Goal: Task Accomplishment & Management: Complete application form

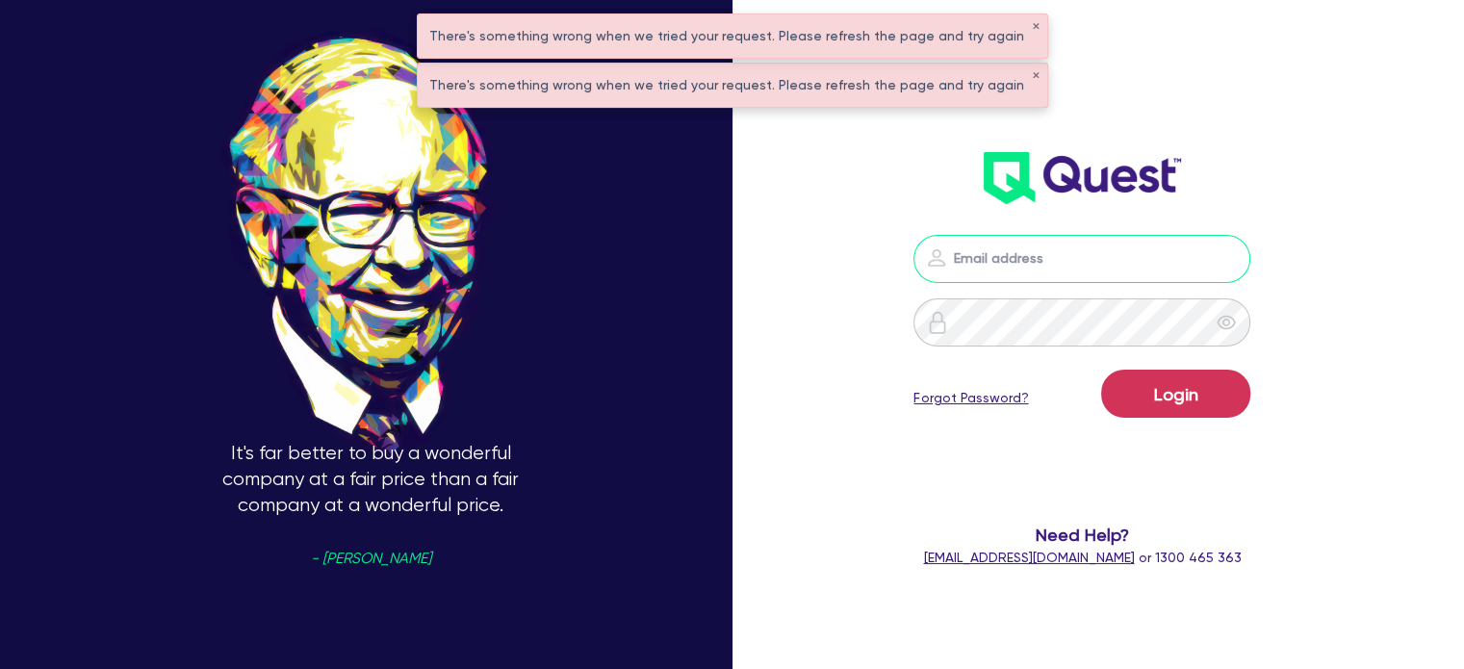
click at [1000, 237] on input "email" at bounding box center [1081, 259] width 337 height 48
type input "[EMAIL_ADDRESS][PERSON_NAME][DOMAIN_NAME]"
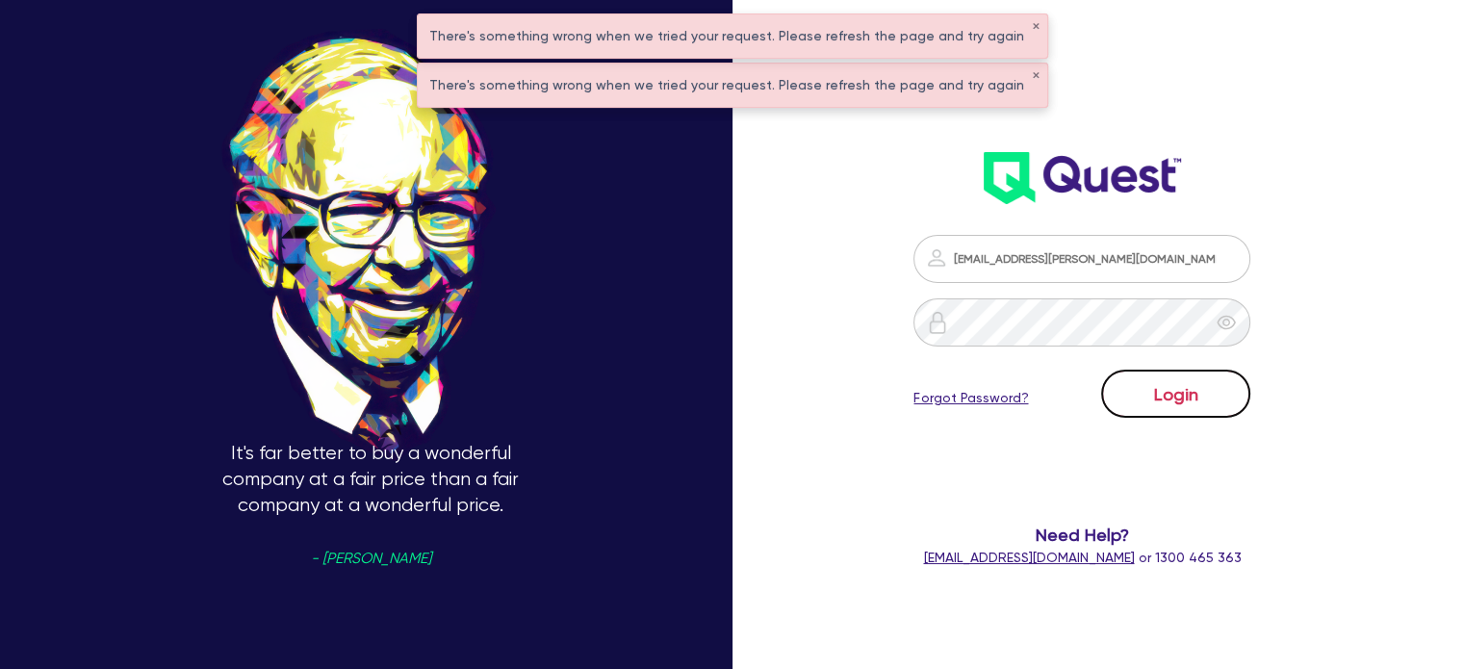
click at [1153, 405] on button "Login" at bounding box center [1175, 394] width 149 height 48
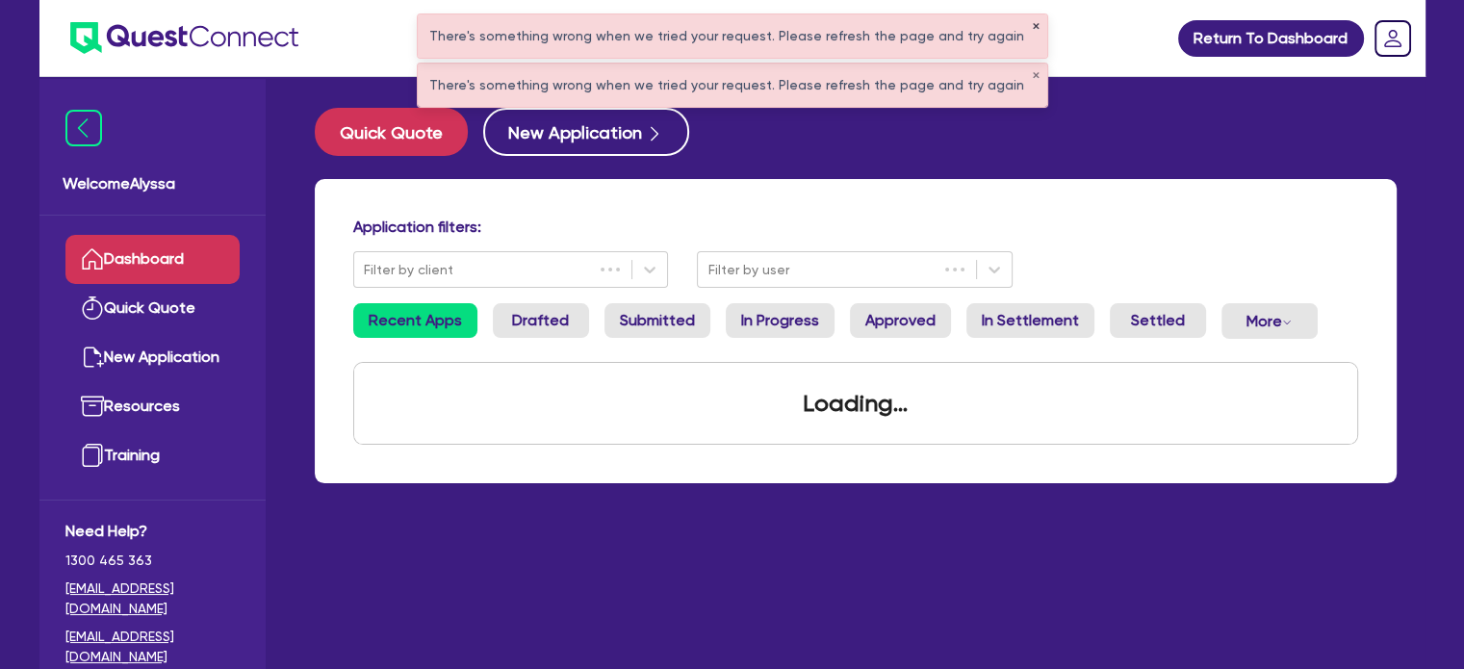
click at [1032, 26] on button "✕" at bounding box center [1036, 27] width 8 height 10
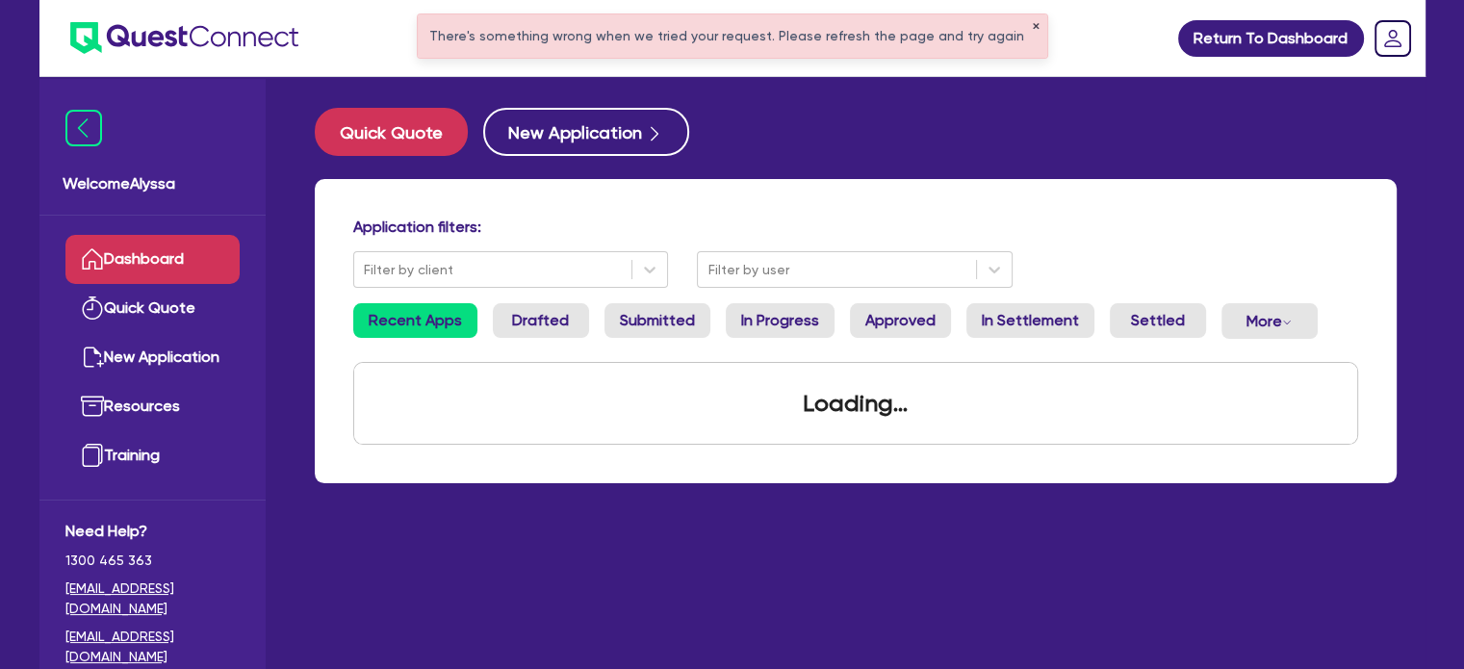
click at [1032, 26] on button "✕" at bounding box center [1036, 27] width 8 height 10
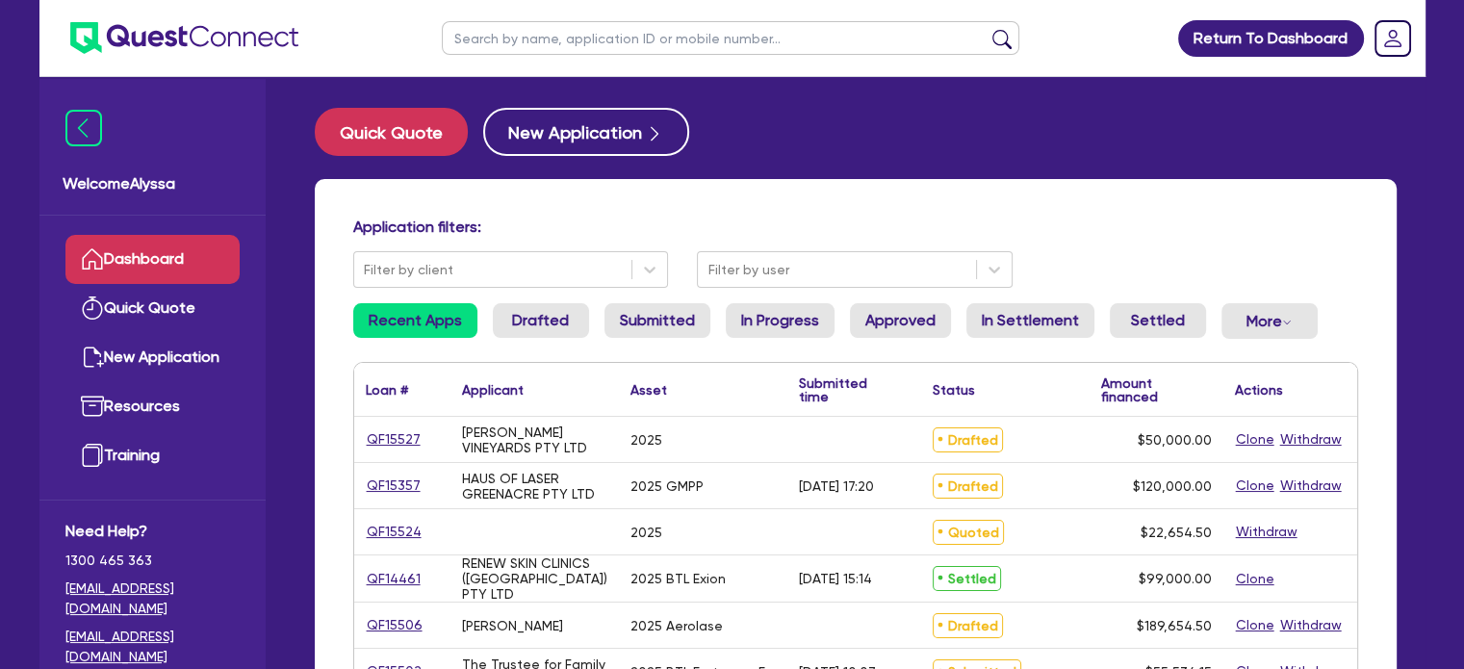
click at [819, 36] on input "text" at bounding box center [731, 38] width 578 height 34
type input "[PERSON_NAME]"
click at [987, 29] on button "submit" at bounding box center [1002, 42] width 31 height 27
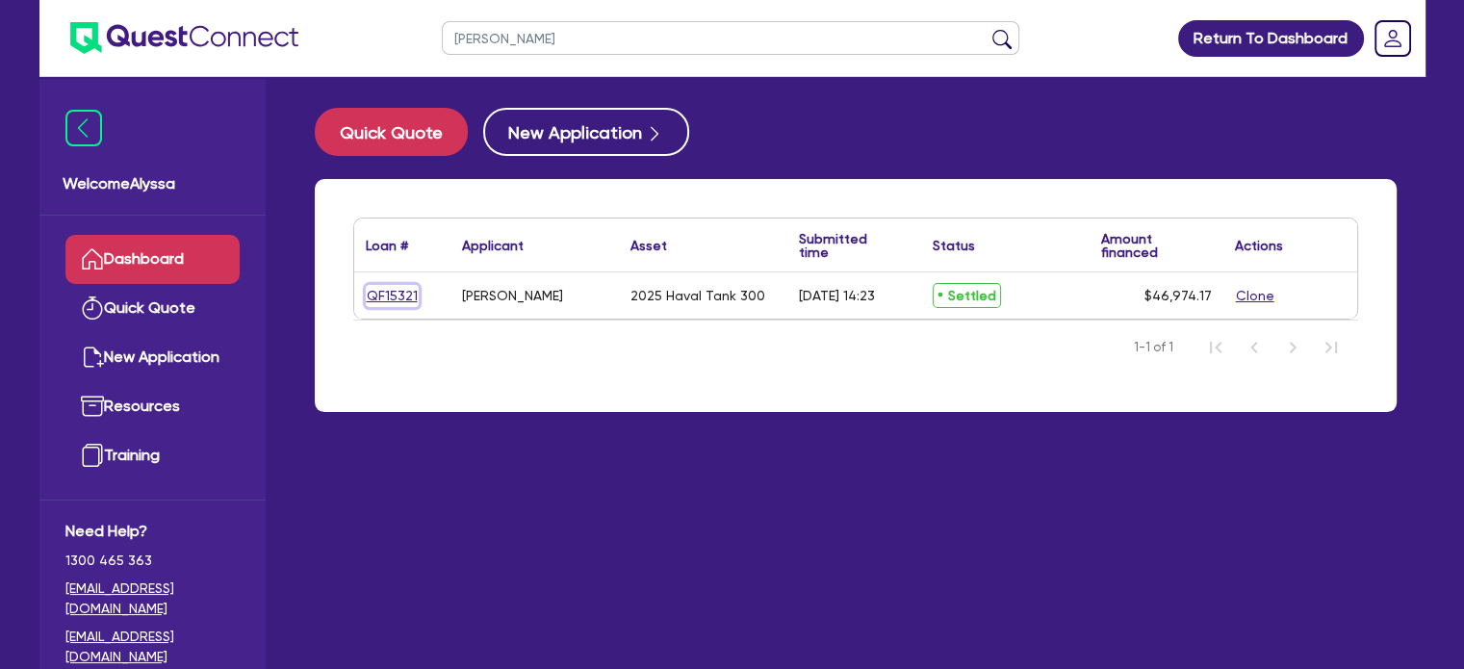
click at [381, 299] on link "QF15321" at bounding box center [392, 296] width 53 height 22
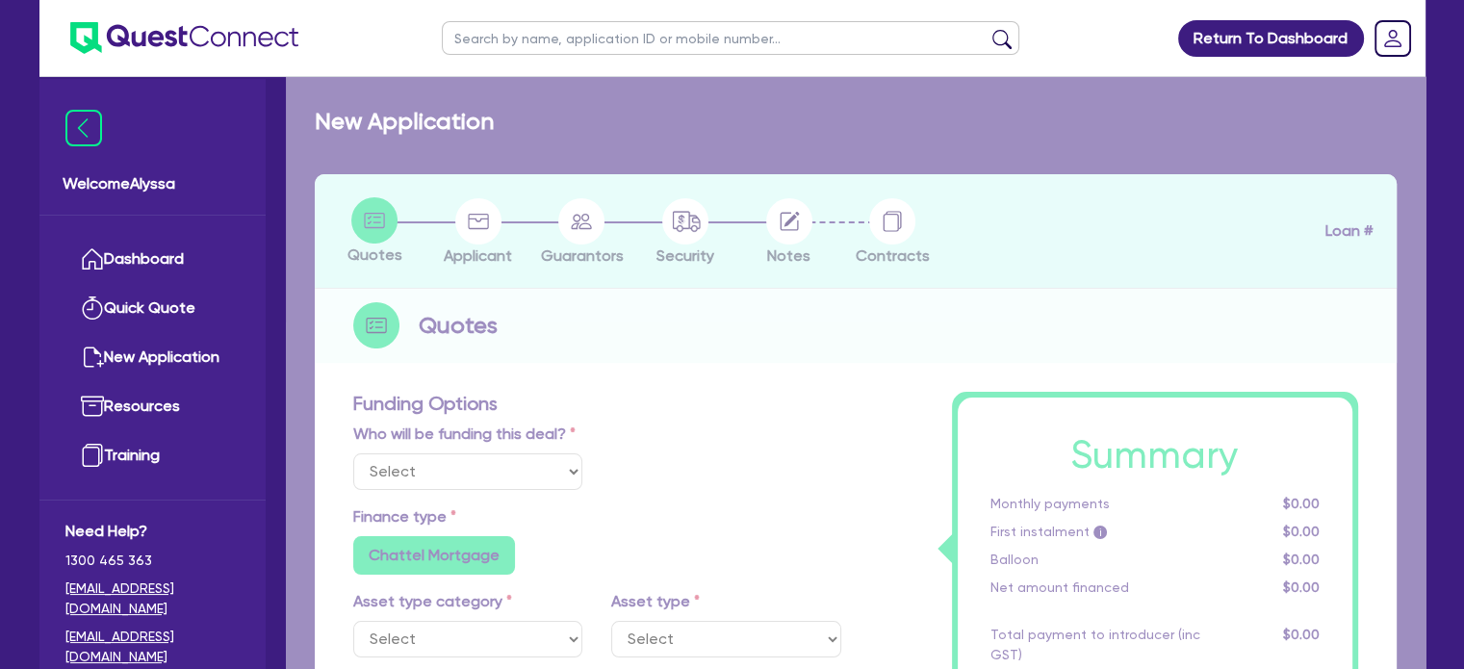
select select "Other"
select select "CARS_AND_LIGHT_TRUCKS"
type input "2025"
radio input "true"
type input "54,542.75"
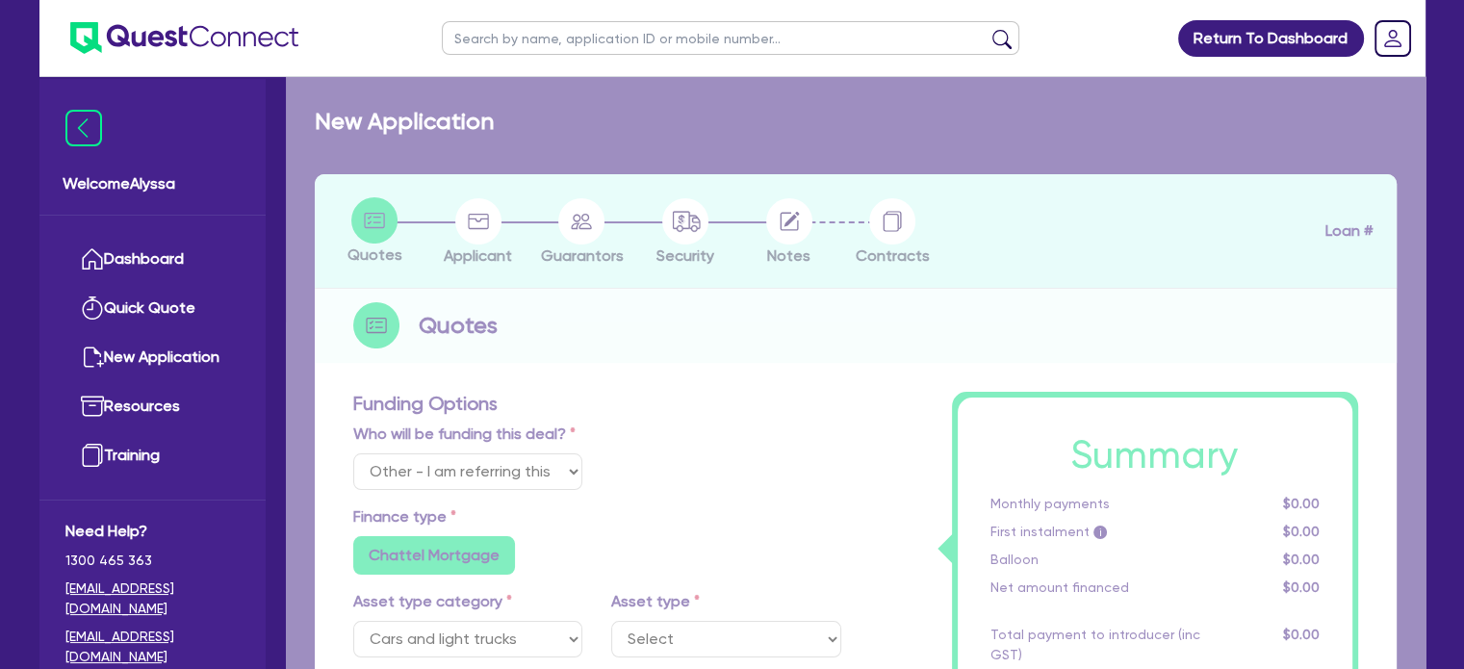
type input "500"
type input "33,000"
type input "25,102.42"
type input "1.08"
type input "507.76"
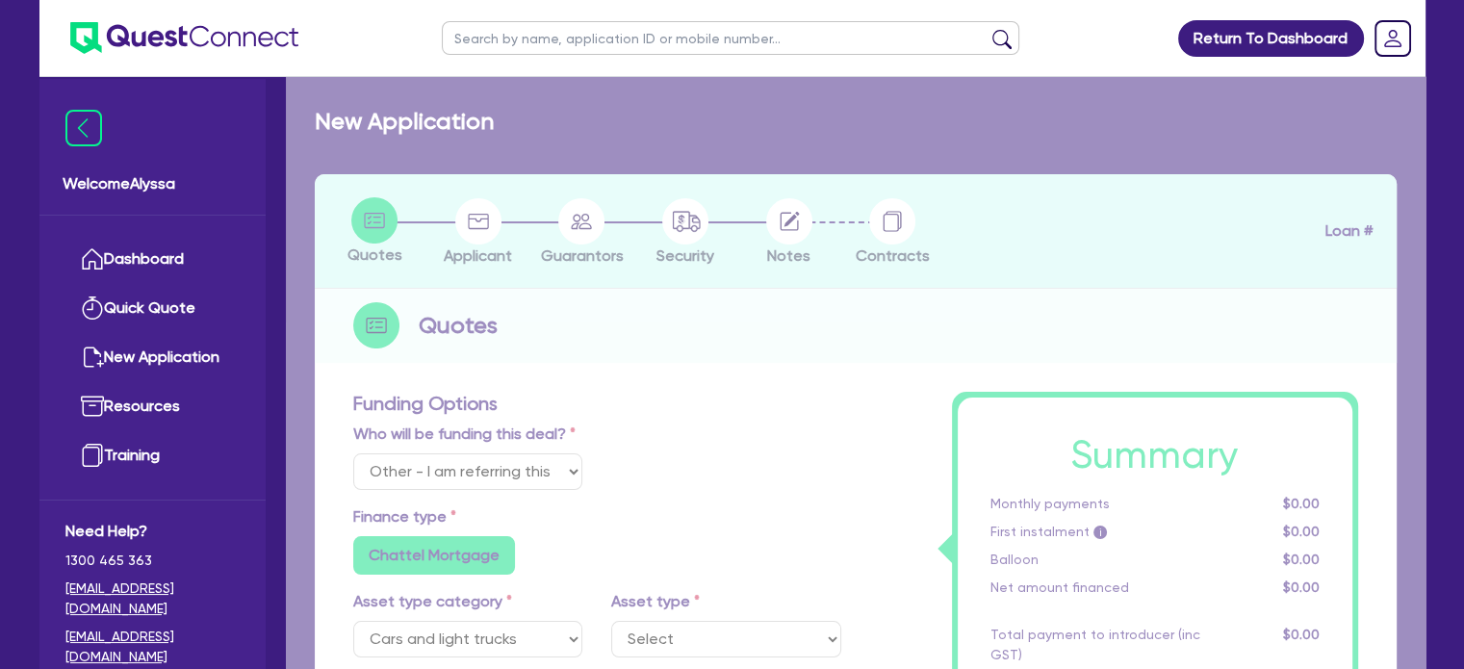
type input "6.97"
radio input "false"
type input "453.64"
type input "300"
radio input "true"
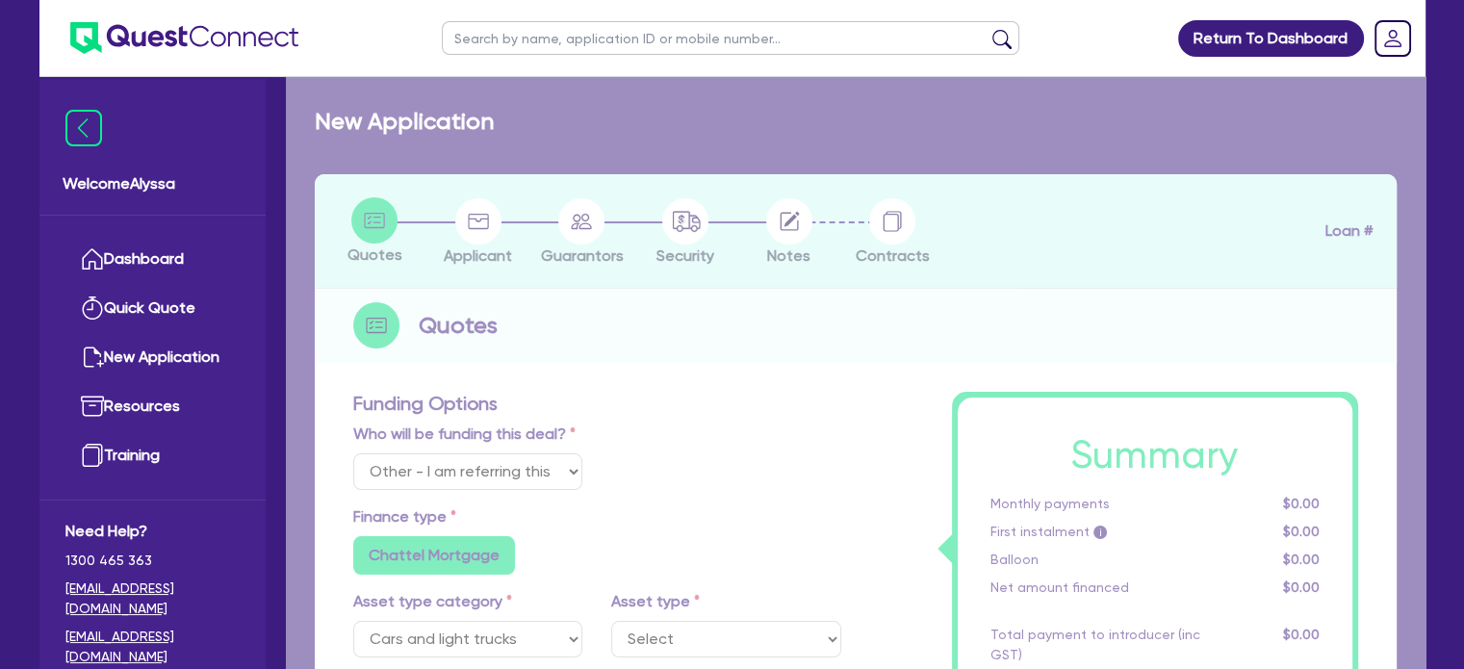
radio input "true"
select select "PASSENGER_VEHICLES"
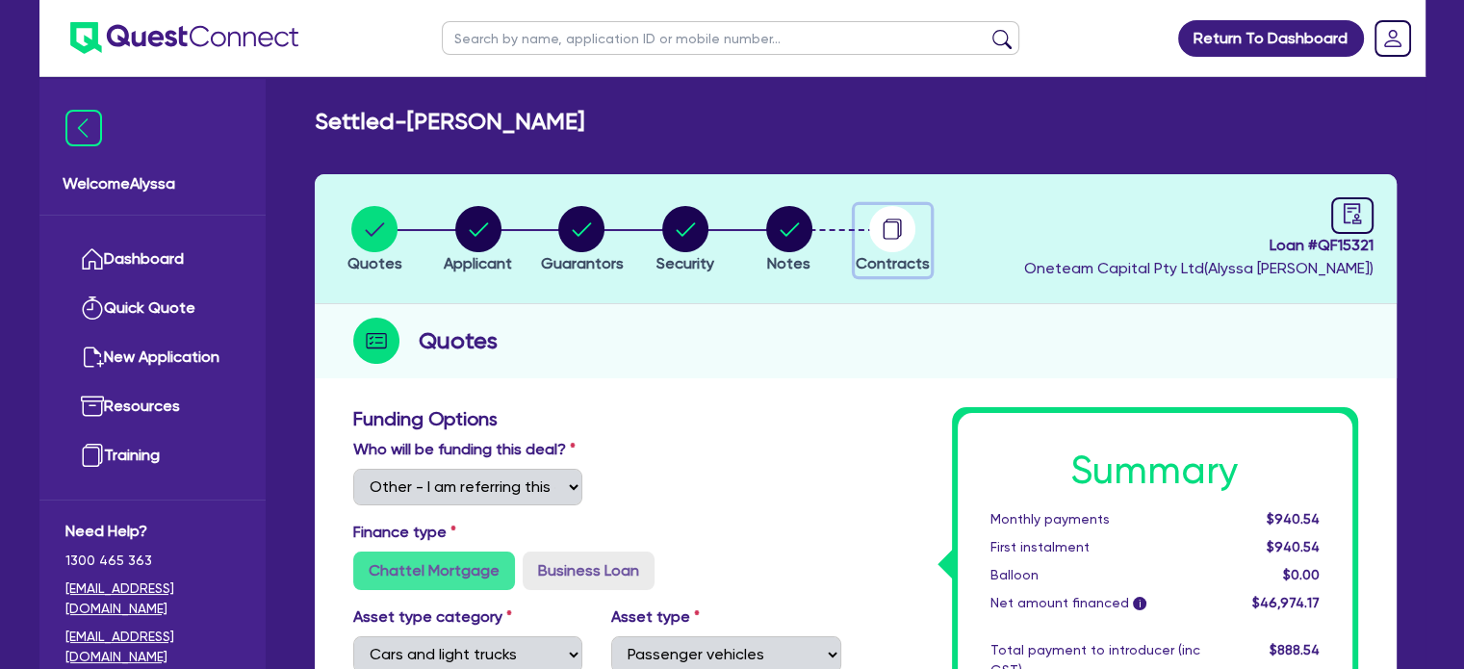
click at [877, 232] on circle "button" at bounding box center [892, 229] width 46 height 46
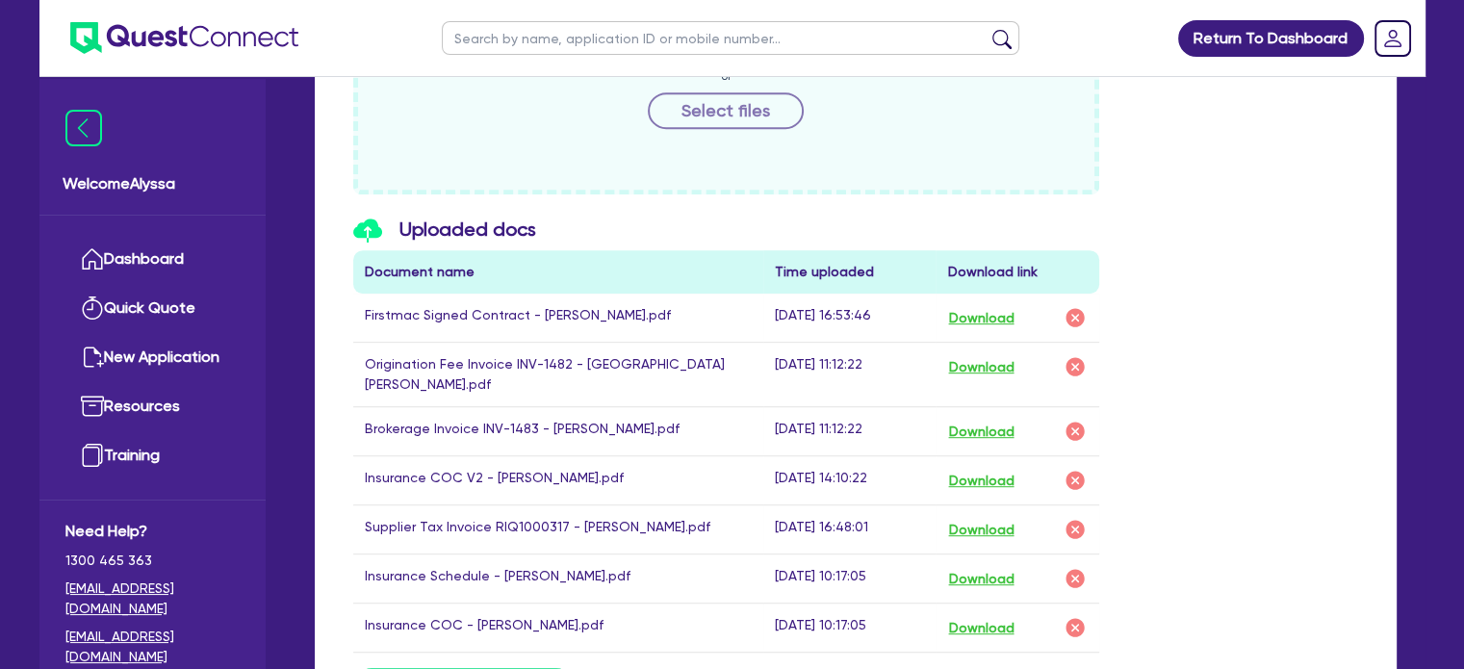
scroll to position [947, 0]
click at [994, 314] on button "Download" at bounding box center [980, 319] width 67 height 25
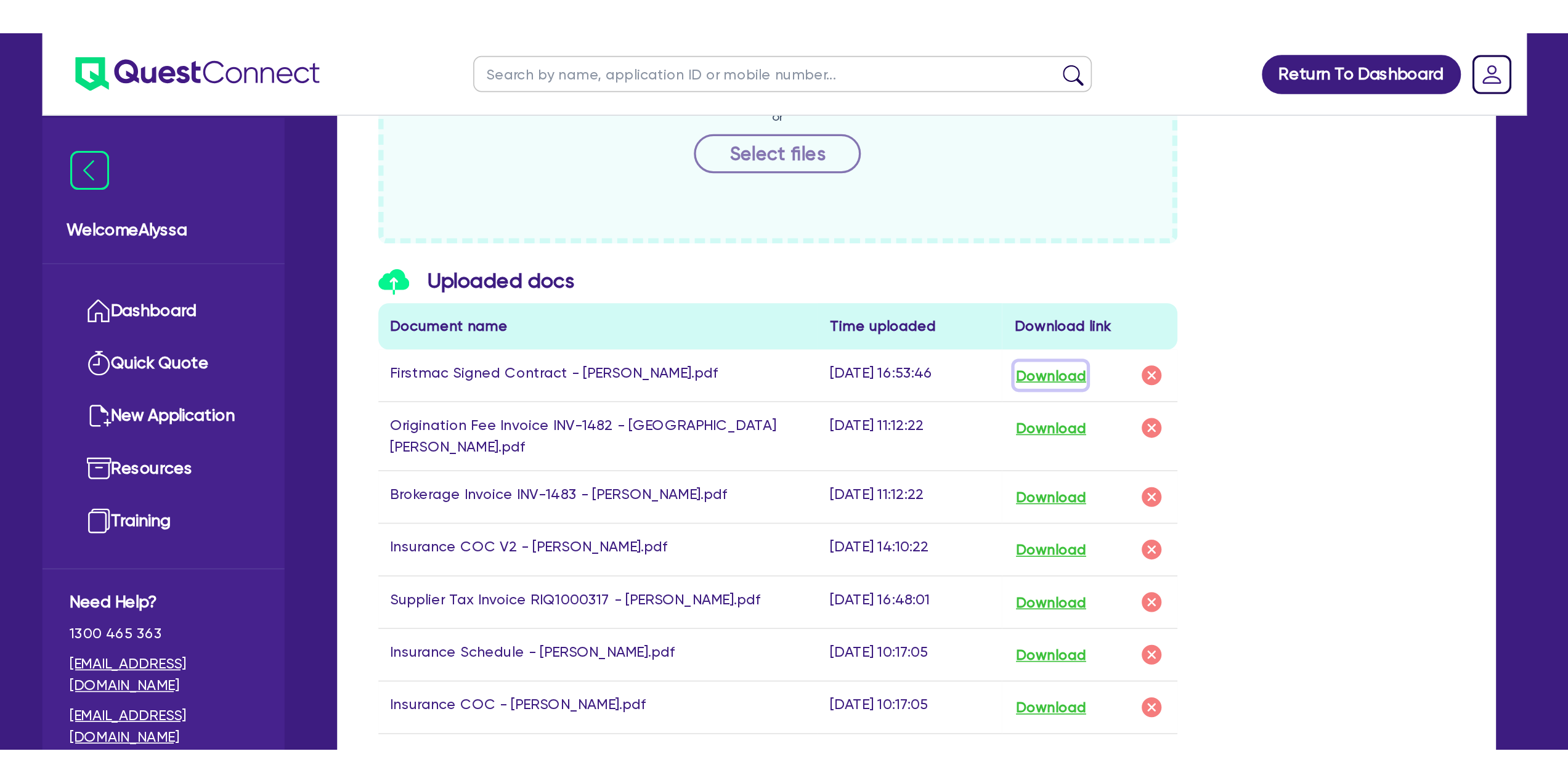
scroll to position [416, 0]
